Goal: Task Accomplishment & Management: Use online tool/utility

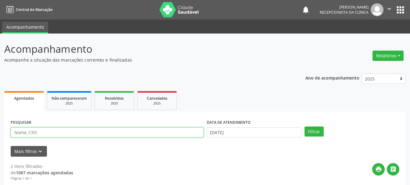
click at [152, 131] on input "text" at bounding box center [107, 132] width 193 height 10
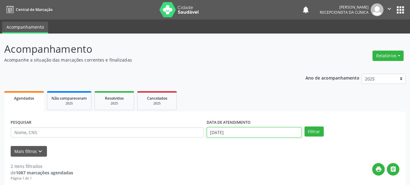
click at [248, 131] on input "[DATE]" at bounding box center [253, 132] width 95 height 10
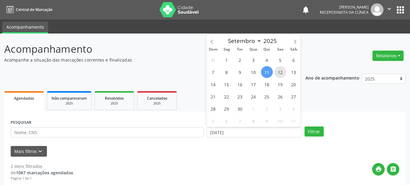
click at [282, 74] on span "12" at bounding box center [280, 72] width 12 height 12
type input "[DATE]"
click at [282, 74] on span "12" at bounding box center [280, 72] width 12 height 12
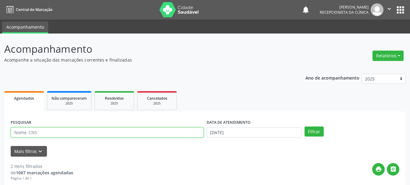
click at [138, 133] on input "text" at bounding box center [107, 132] width 193 height 10
type input "704306524471398"
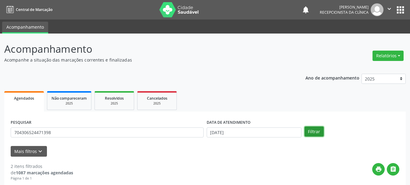
click at [313, 130] on button "Filtrar" at bounding box center [313, 131] width 19 height 10
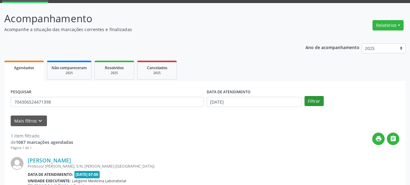
scroll to position [89, 0]
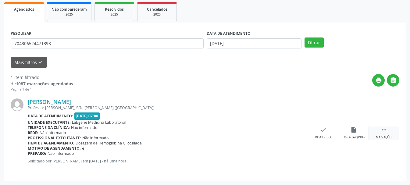
click at [388, 129] on div " Mais ações" at bounding box center [383, 132] width 30 height 13
click at [292, 133] on div "print Imprimir" at bounding box center [292, 132] width 30 height 13
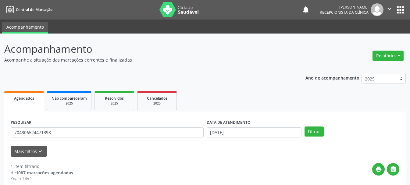
scroll to position [61, 0]
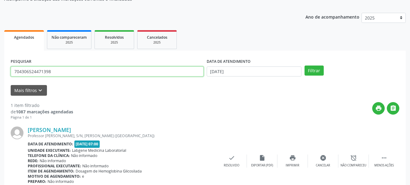
drag, startPoint x: 121, startPoint y: 72, endPoint x: 2, endPoint y: 65, distance: 118.7
click at [7, 67] on div "PESQUISAR 704306524471398 DATA DE ATENDIMENTO [DATE] Filtrar UNIDADE DE REFERÊN…" at bounding box center [204, 130] width 401 height 158
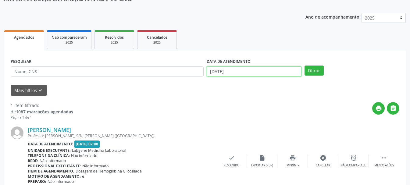
click at [242, 72] on input "[DATE]" at bounding box center [253, 71] width 95 height 10
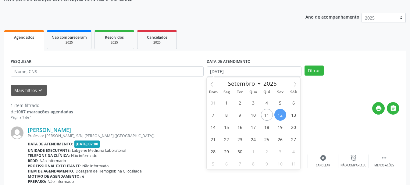
click at [277, 116] on span "12" at bounding box center [280, 115] width 12 height 12
type input "[DATE]"
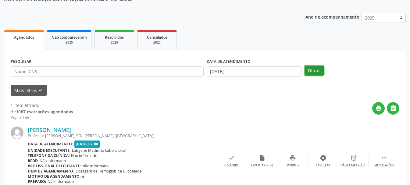
click at [320, 69] on button "Filtrar" at bounding box center [313, 70] width 19 height 10
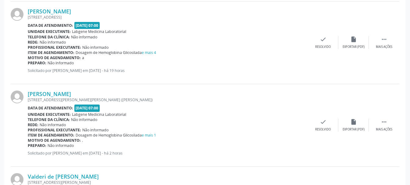
scroll to position [1035, 0]
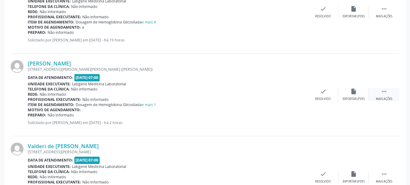
click at [388, 93] on div " Mais ações" at bounding box center [383, 94] width 30 height 13
click at [292, 94] on icon "print" at bounding box center [292, 91] width 7 height 7
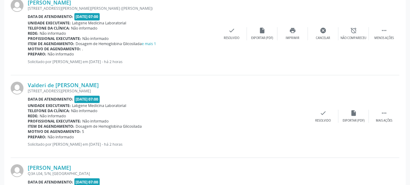
scroll to position [1127, 0]
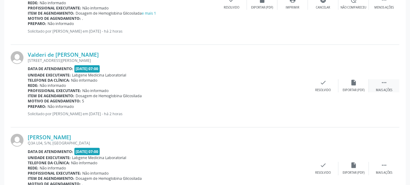
click at [384, 84] on icon "" at bounding box center [383, 82] width 7 height 7
click at [292, 85] on icon "print" at bounding box center [292, 82] width 7 height 7
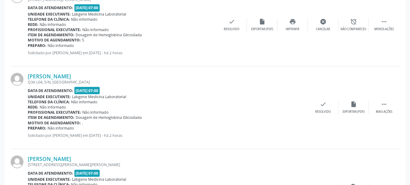
scroll to position [1218, 0]
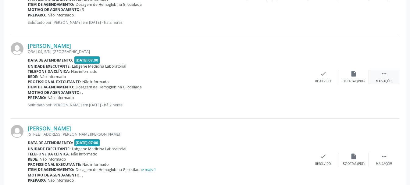
click at [380, 74] on div " Mais ações" at bounding box center [383, 76] width 30 height 13
click at [295, 79] on div "print Imprimir" at bounding box center [292, 76] width 30 height 13
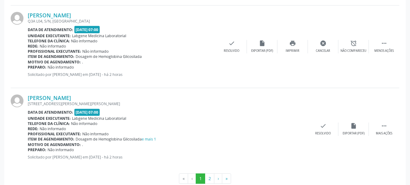
scroll to position [1262, 0]
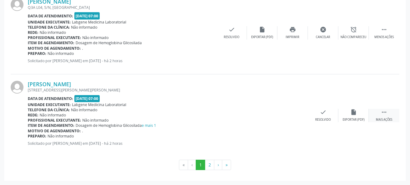
click at [380, 113] on div " Mais ações" at bounding box center [383, 115] width 30 height 13
click at [294, 114] on icon "print" at bounding box center [292, 112] width 7 height 7
click at [208, 167] on button "2" at bounding box center [209, 165] width 9 height 10
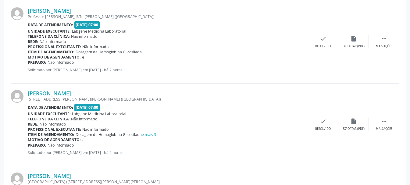
scroll to position [210, 0]
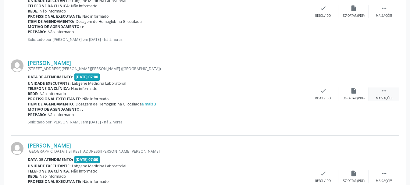
click at [385, 91] on icon "" at bounding box center [383, 90] width 7 height 7
click at [291, 95] on div "print Imprimir" at bounding box center [292, 93] width 30 height 13
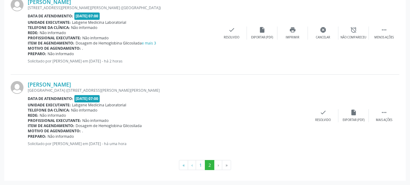
drag, startPoint x: 245, startPoint y: 86, endPoint x: 139, endPoint y: 168, distance: 133.7
click at [139, 168] on ul "« ‹ 1 2 › »" at bounding box center [205, 165] width 388 height 10
click at [386, 112] on icon "" at bounding box center [383, 112] width 7 height 7
click at [289, 116] on div "print Imprimir" at bounding box center [292, 115] width 30 height 13
click at [218, 166] on li "›" at bounding box center [218, 165] width 8 height 10
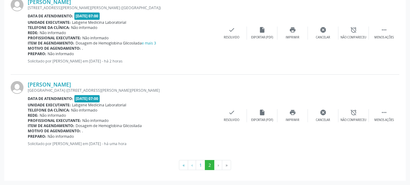
click at [220, 170] on li "›" at bounding box center [218, 165] width 8 height 10
click at [219, 168] on li "›" at bounding box center [218, 165] width 8 height 10
click at [202, 166] on button "1" at bounding box center [200, 165] width 9 height 10
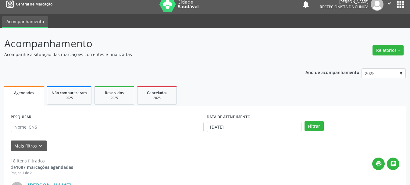
scroll to position [97, 0]
